Goal: Navigation & Orientation: Find specific page/section

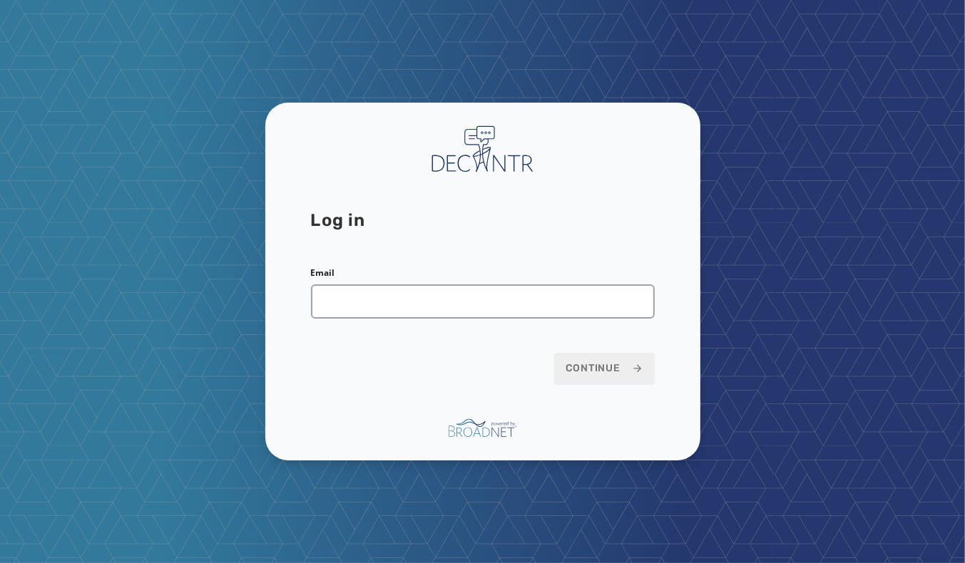
click at [491, 281] on div "Email" at bounding box center [483, 292] width 344 height 51
click at [490, 305] on input "Email" at bounding box center [483, 301] width 344 height 34
type input "**********"
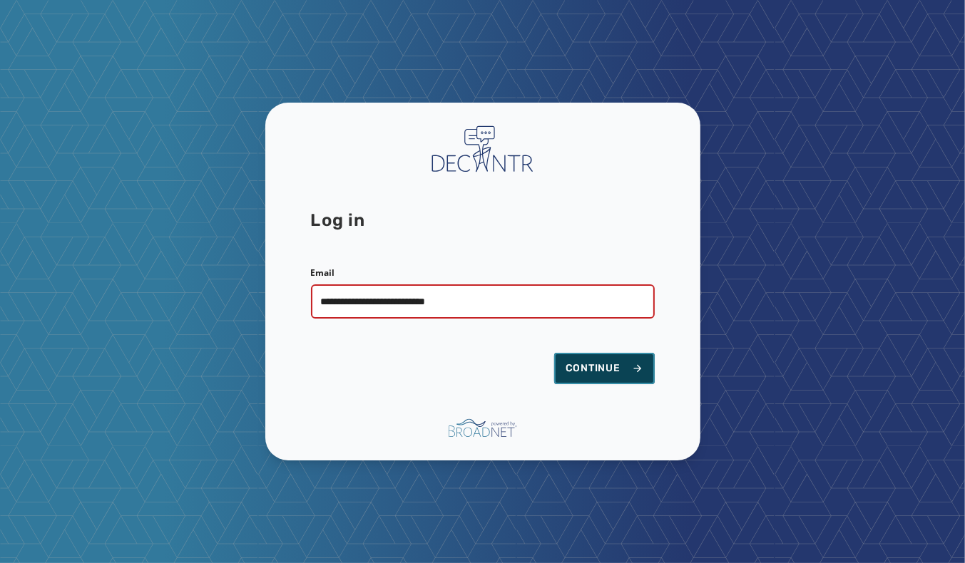
click at [630, 381] on button "Continue" at bounding box center [604, 368] width 101 height 31
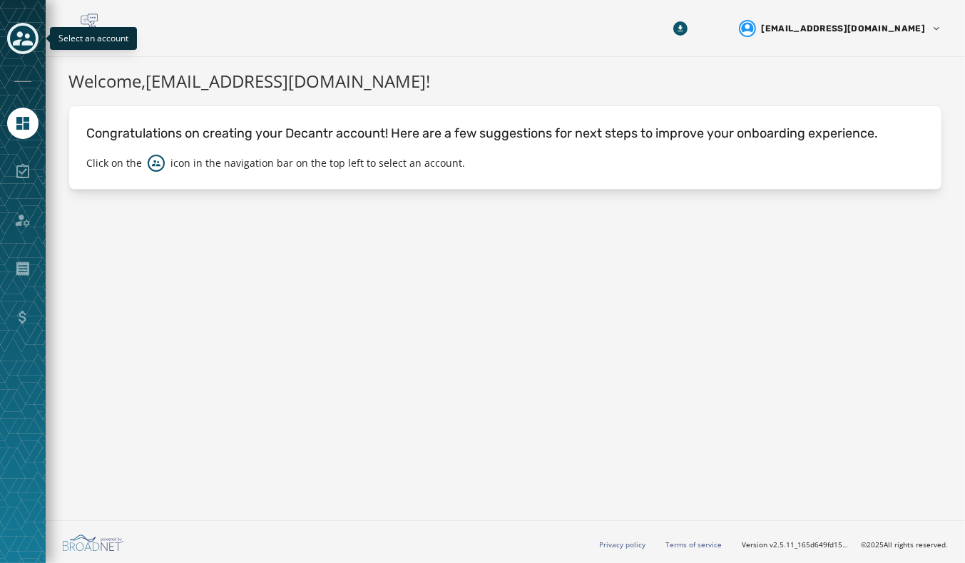
click at [31, 40] on icon "Toggle account select drawer" at bounding box center [23, 39] width 20 height 20
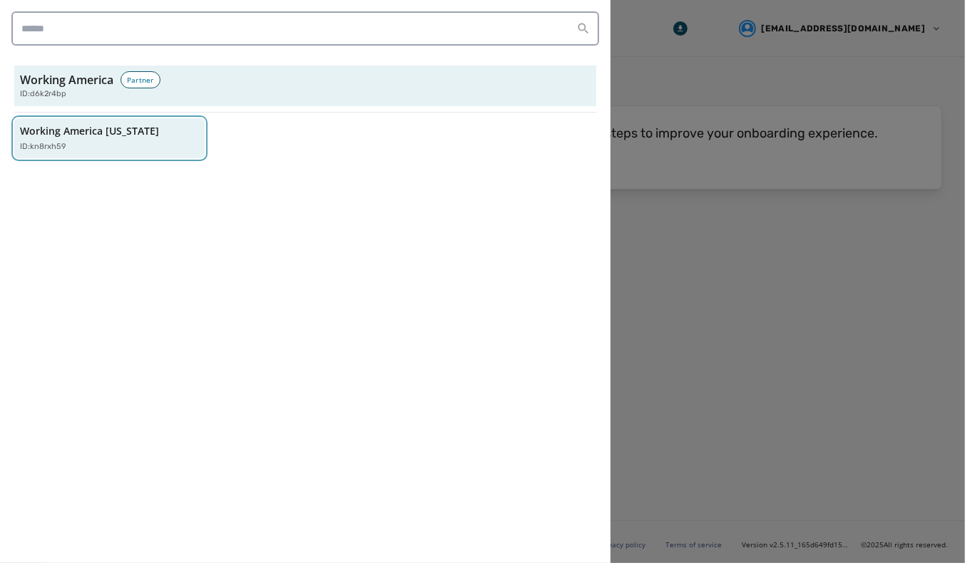
click at [125, 120] on button "Working America [US_STATE] ID: kn8rxh59" at bounding box center [109, 138] width 190 height 41
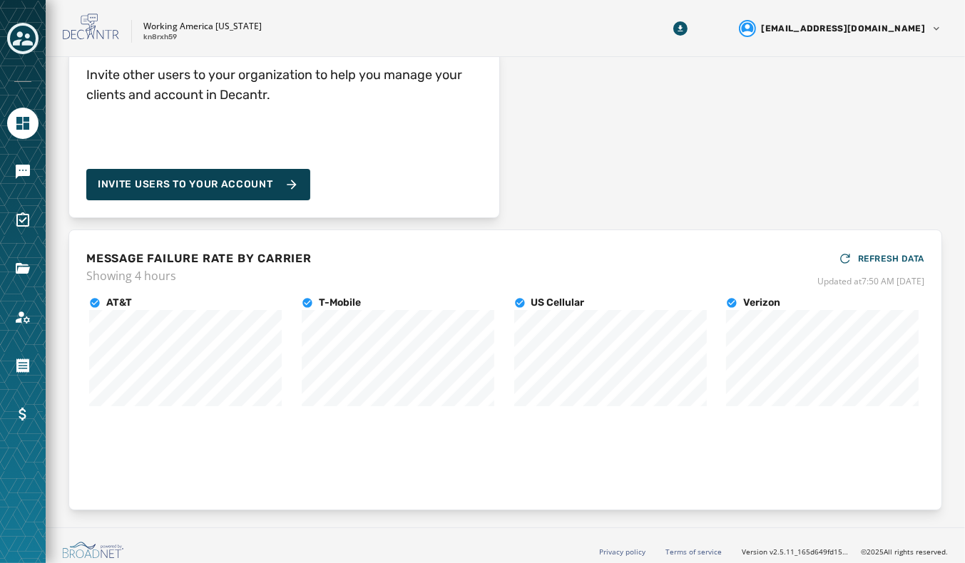
scroll to position [160, 0]
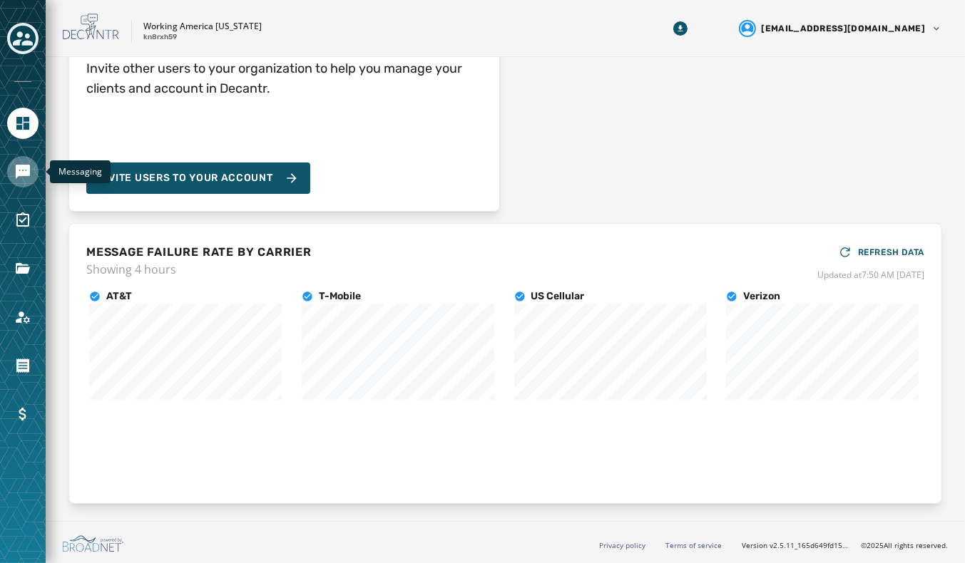
click at [30, 168] on icon "Navigate to Messaging" at bounding box center [23, 172] width 14 height 14
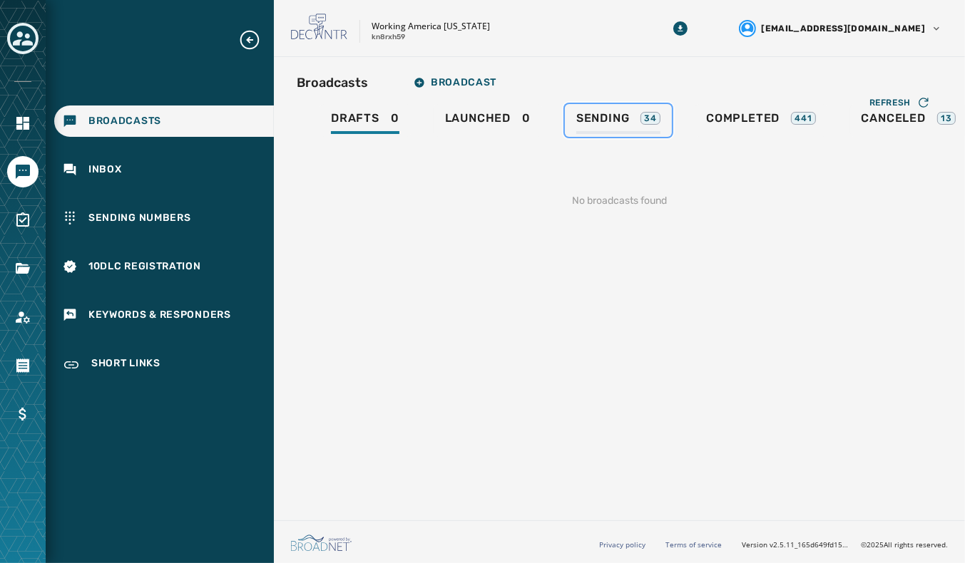
click at [612, 113] on span "Sending" at bounding box center [602, 118] width 53 height 14
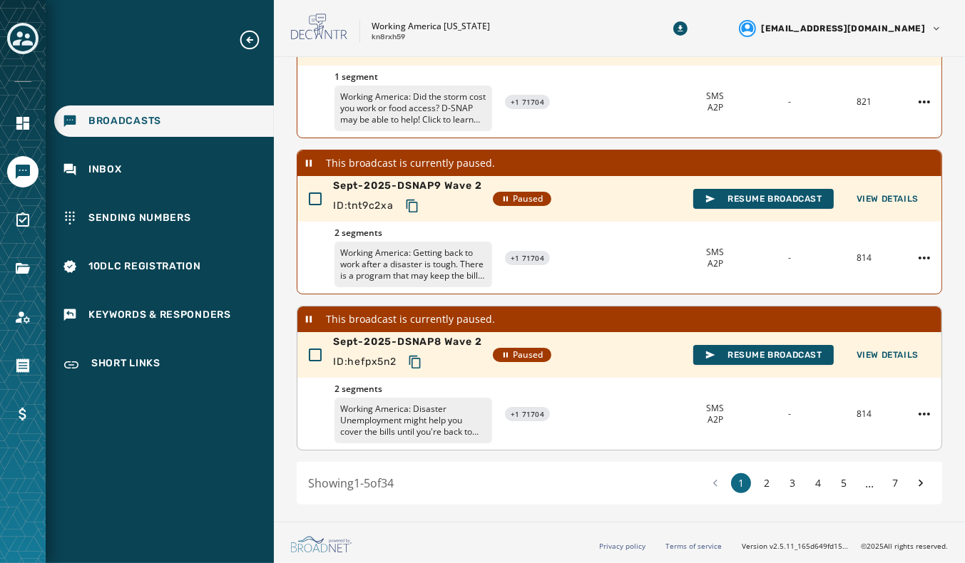
scroll to position [529, 0]
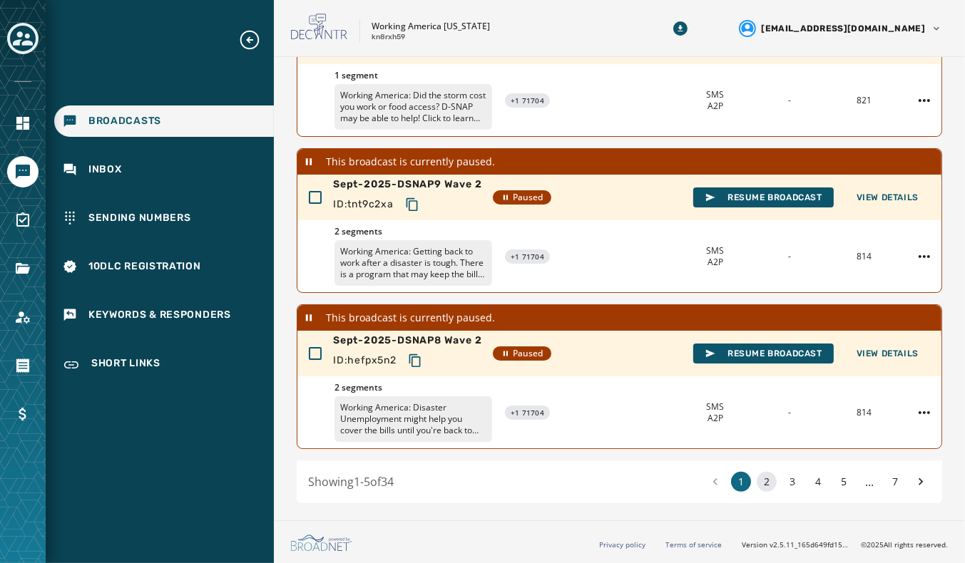
click at [756, 472] on button "2" at bounding box center [766, 482] width 20 height 20
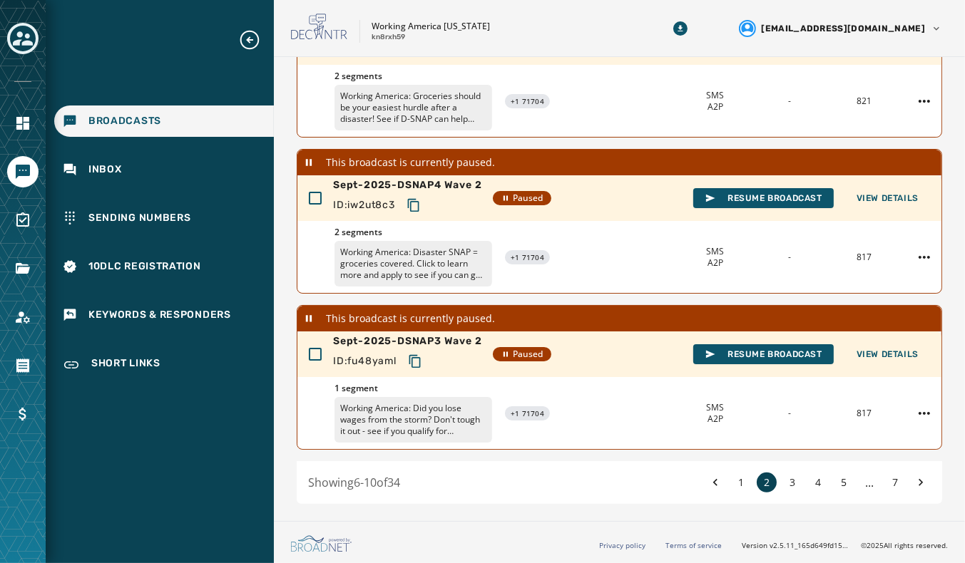
scroll to position [529, 0]
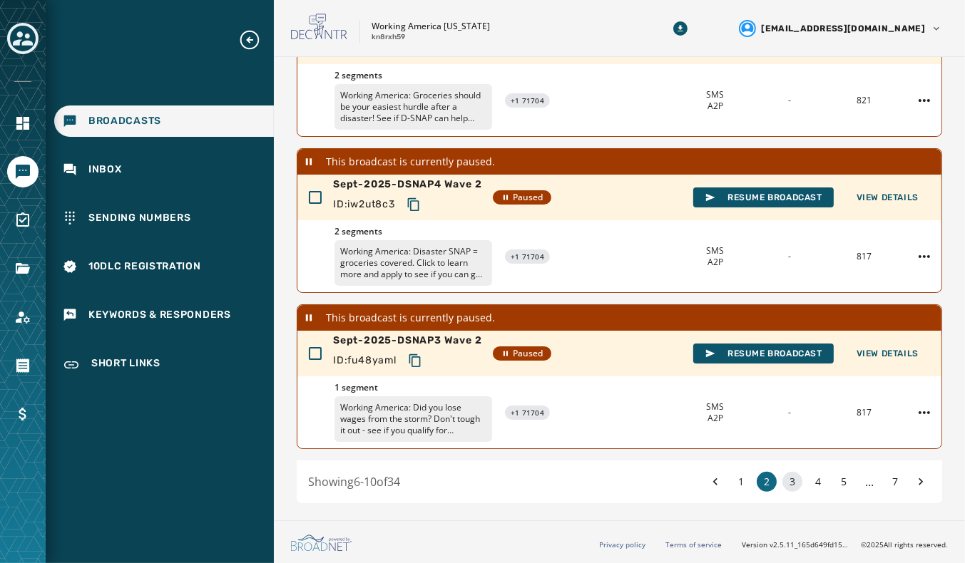
click at [782, 474] on button "3" at bounding box center [792, 482] width 20 height 20
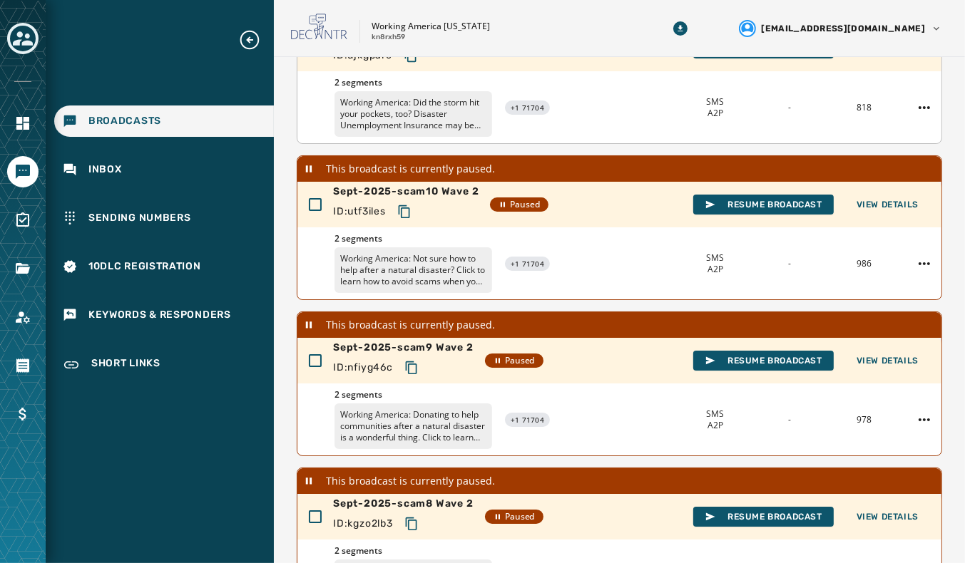
scroll to position [529, 0]
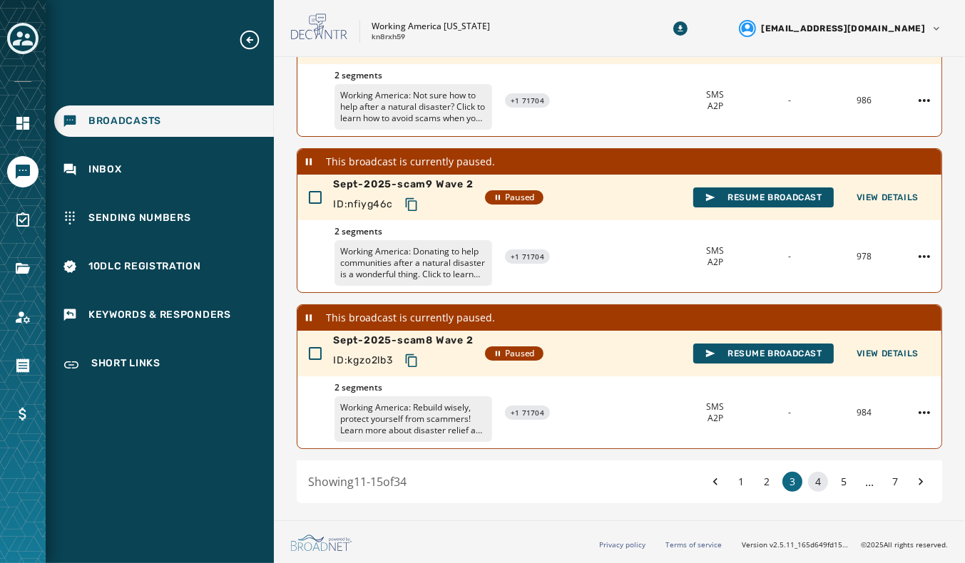
click at [808, 472] on button "4" at bounding box center [818, 482] width 20 height 20
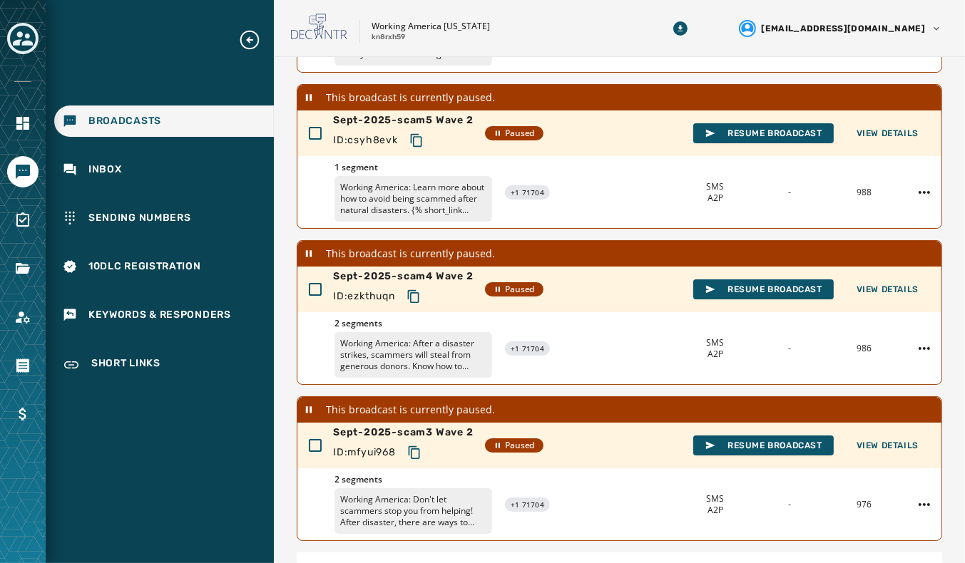
scroll to position [529, 0]
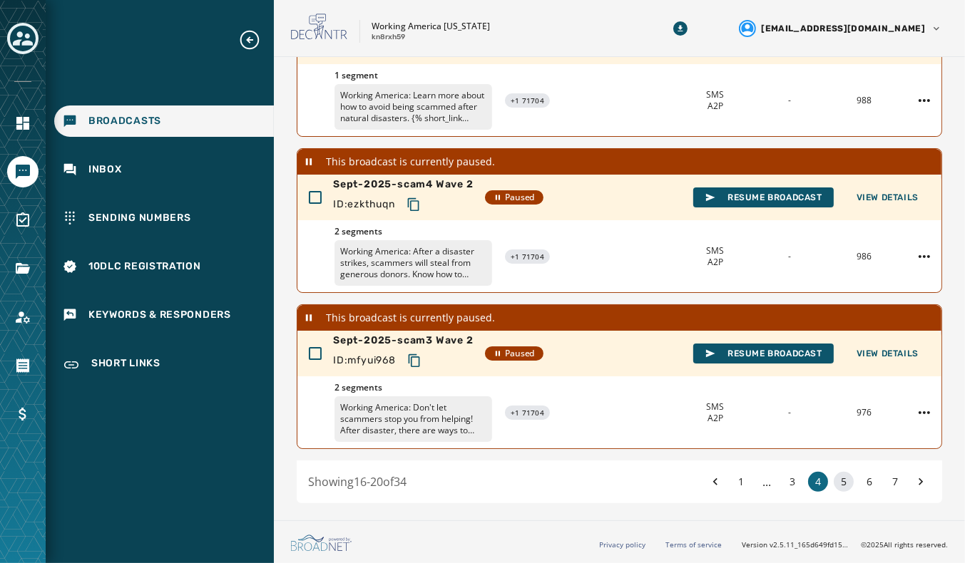
click at [833, 472] on button "5" at bounding box center [843, 482] width 20 height 20
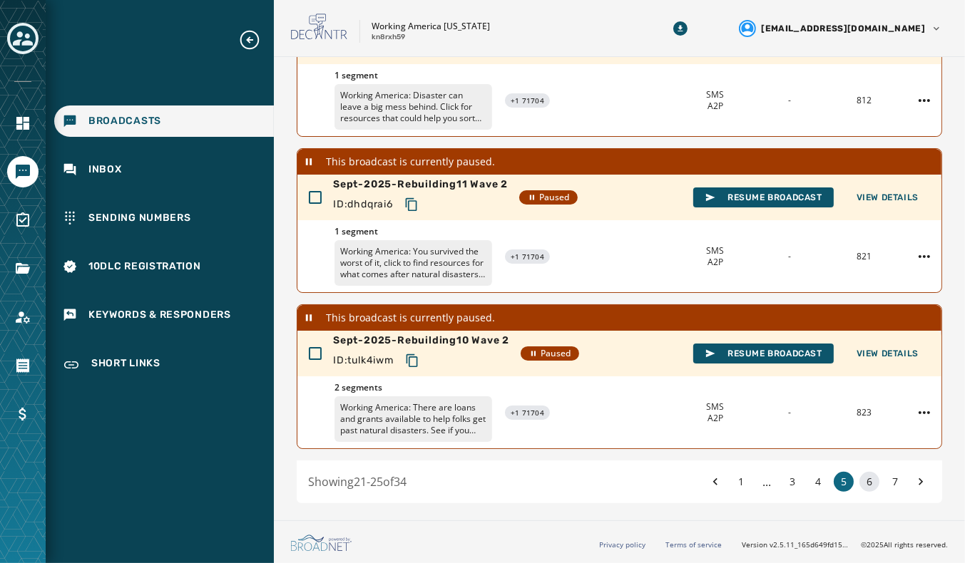
click at [866, 477] on button "6" at bounding box center [869, 482] width 20 height 20
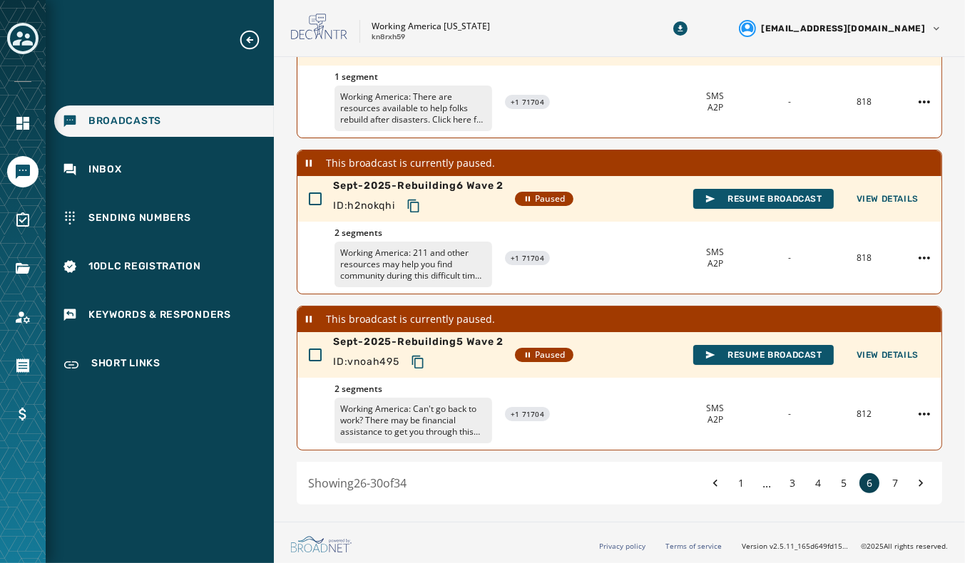
scroll to position [529, 0]
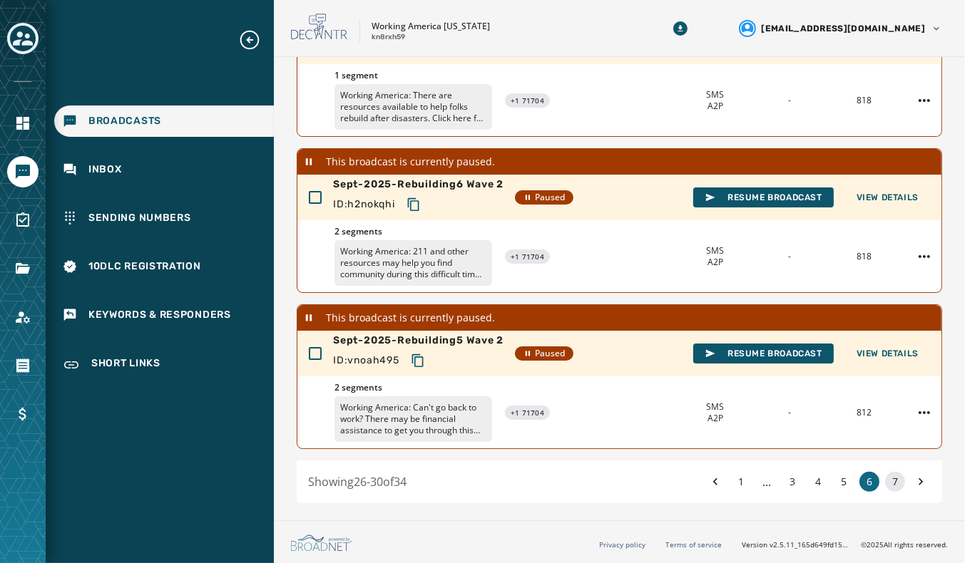
click at [885, 472] on button "7" at bounding box center [895, 482] width 20 height 20
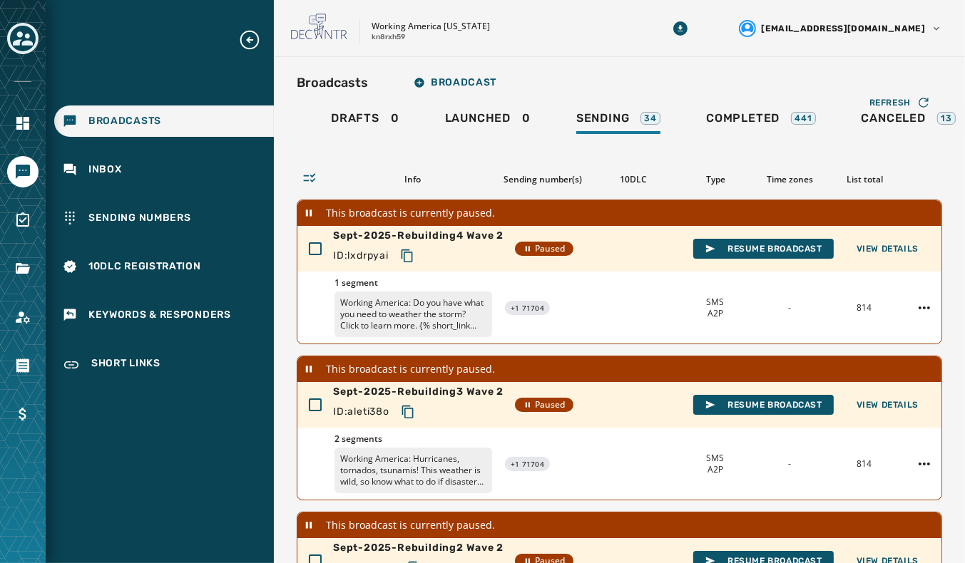
scroll to position [373, 0]
